Goal: Check status: Check status

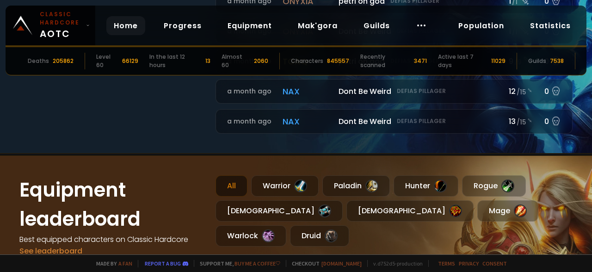
scroll to position [388, 0]
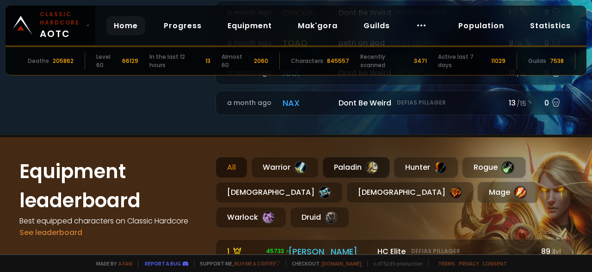
click at [361, 170] on div "Paladin" at bounding box center [355, 167] width 67 height 21
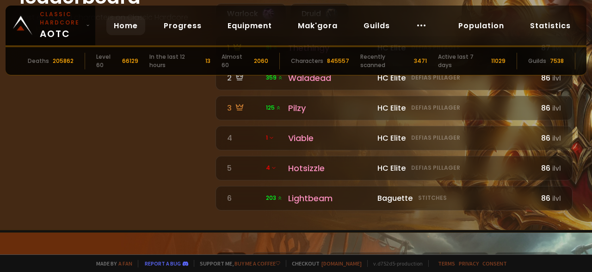
scroll to position [555, 0]
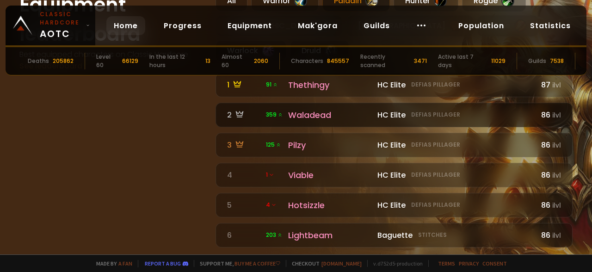
click at [307, 109] on div "Waladead" at bounding box center [330, 115] width 84 height 12
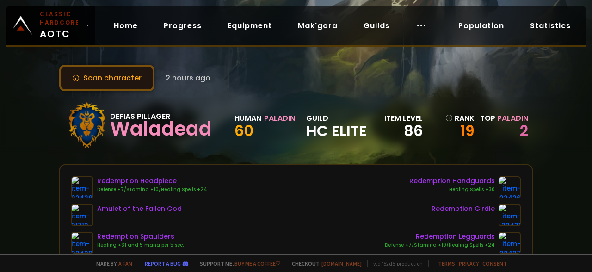
click at [109, 79] on button "Scan character" at bounding box center [106, 78] width 95 height 26
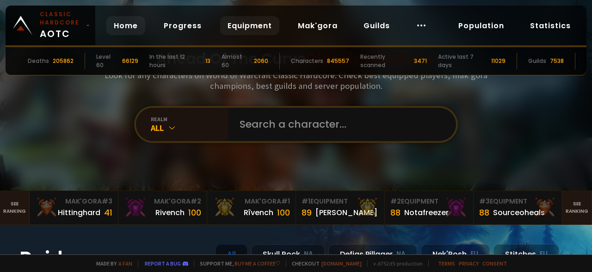
click at [257, 26] on link "Equipment" at bounding box center [249, 25] width 59 height 19
